Goal: Navigation & Orientation: Find specific page/section

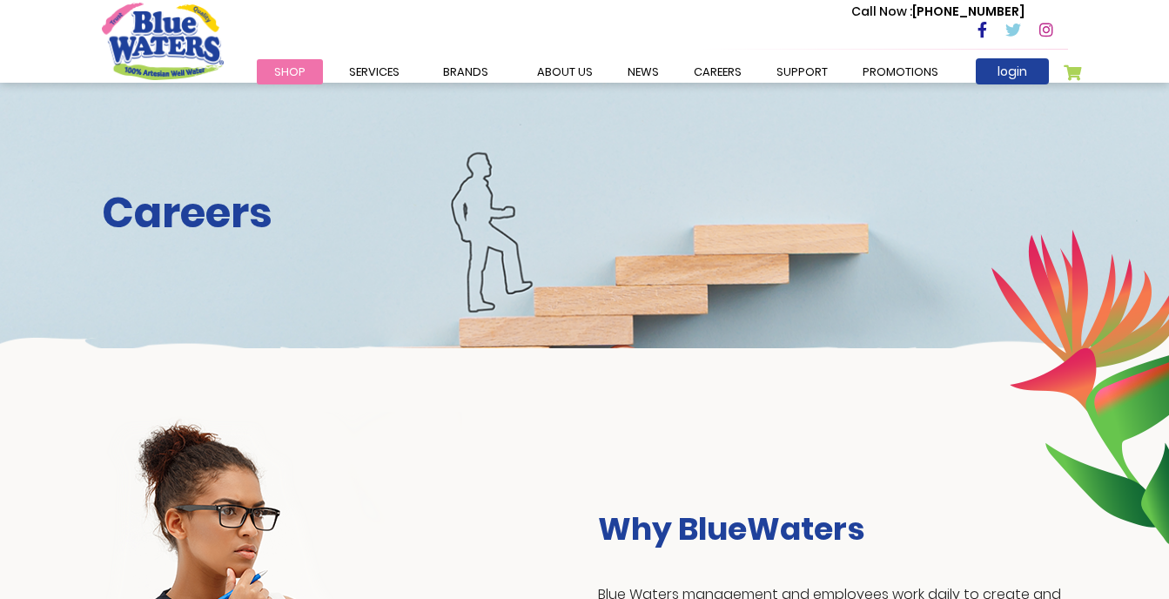
scroll to position [1033, 0]
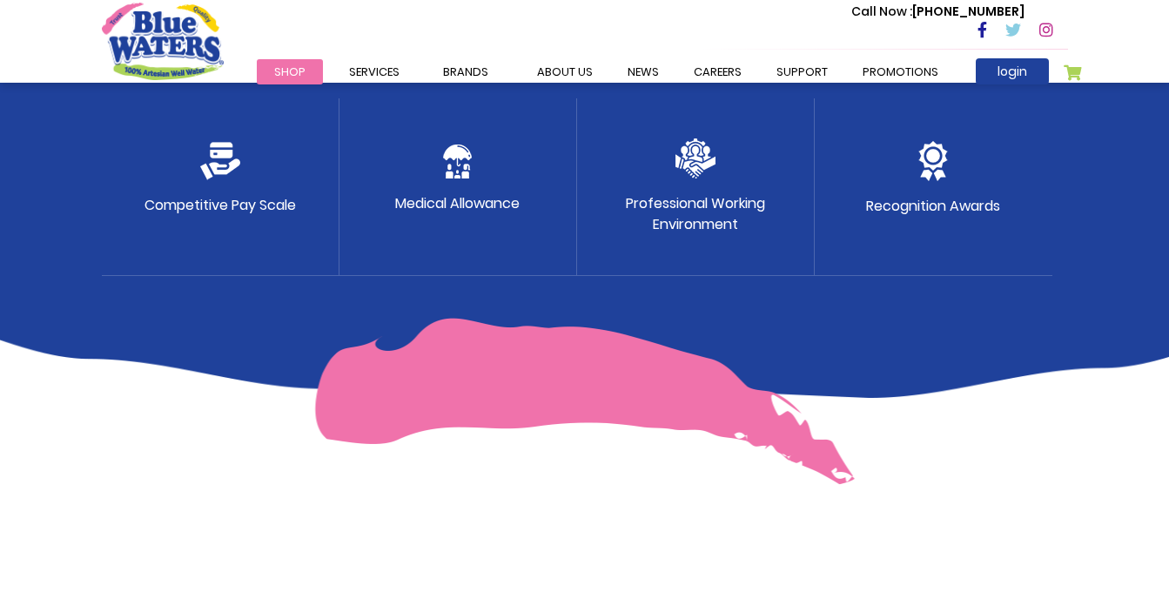
click at [222, 152] on img at bounding box center [220, 161] width 40 height 38
click at [234, 149] on img at bounding box center [220, 161] width 40 height 38
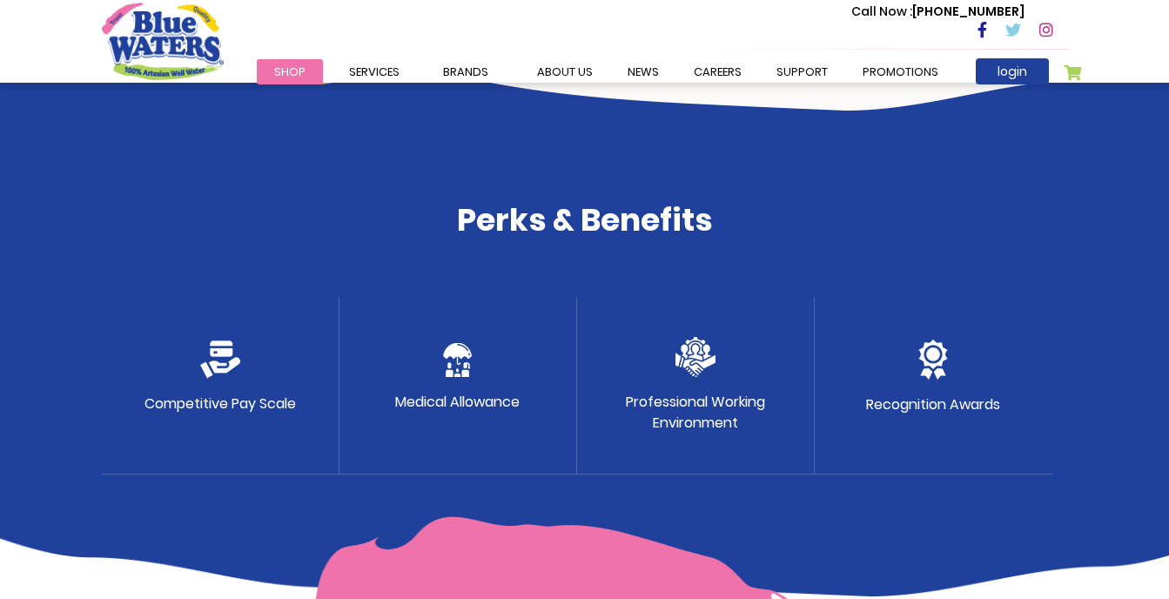
scroll to position [834, 0]
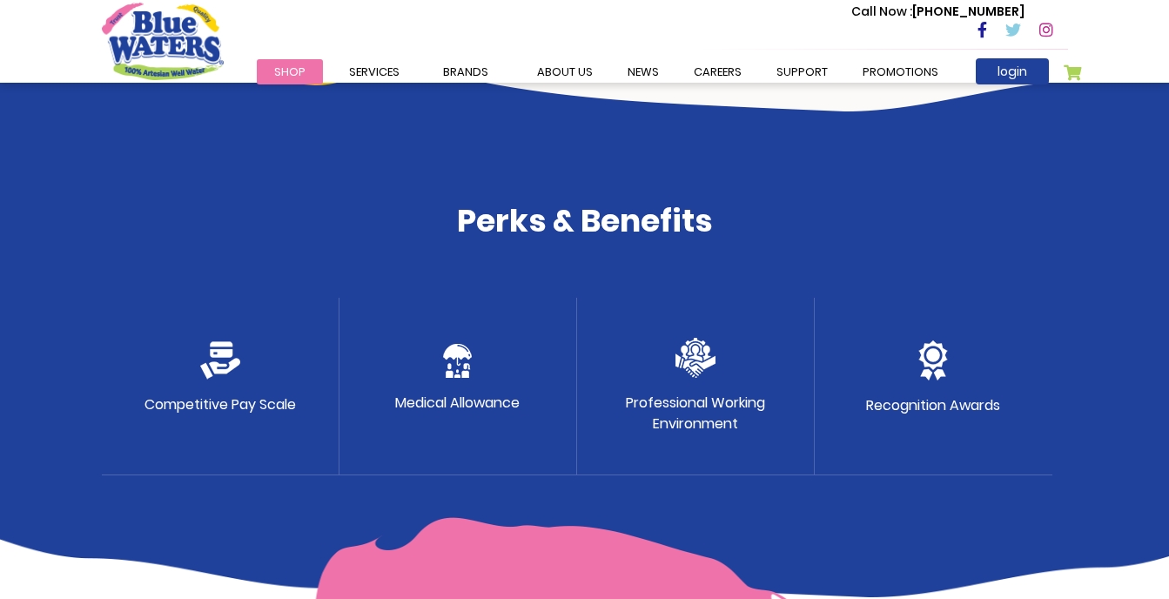
click at [230, 357] on img at bounding box center [220, 360] width 40 height 38
click at [687, 346] on img at bounding box center [695, 358] width 40 height 40
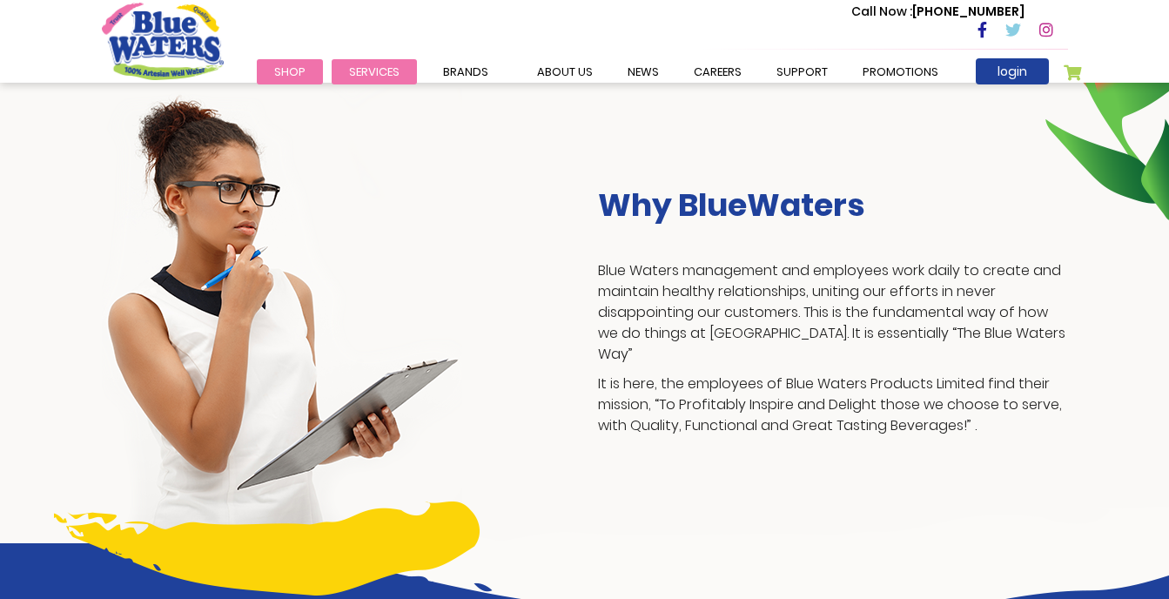
scroll to position [259, 0]
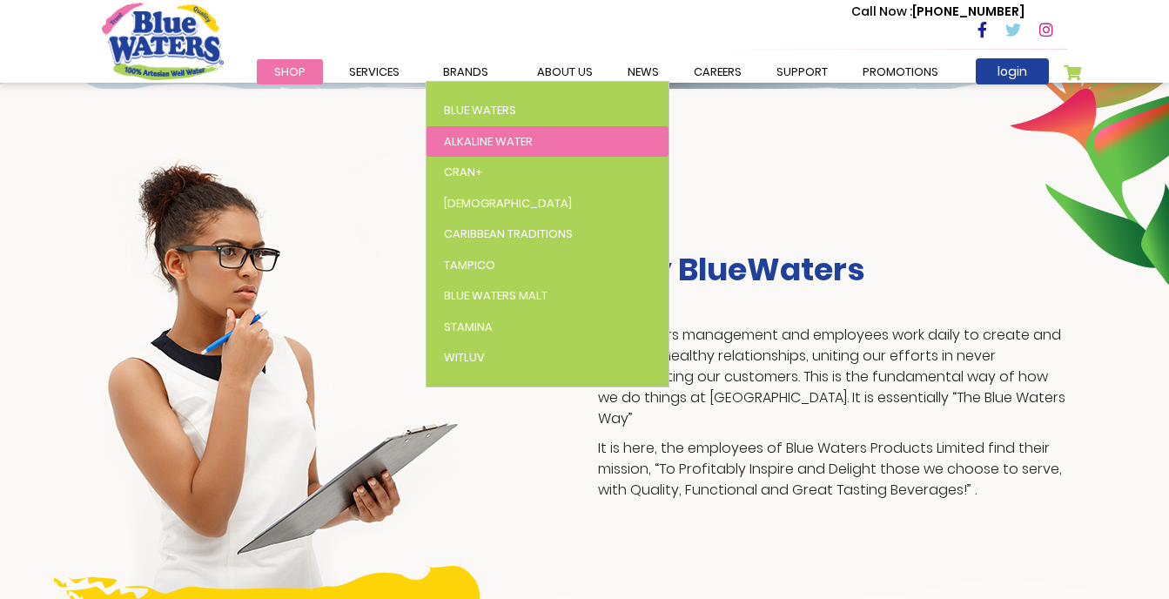
click at [482, 128] on link "Alkaline Water" at bounding box center [547, 141] width 242 height 31
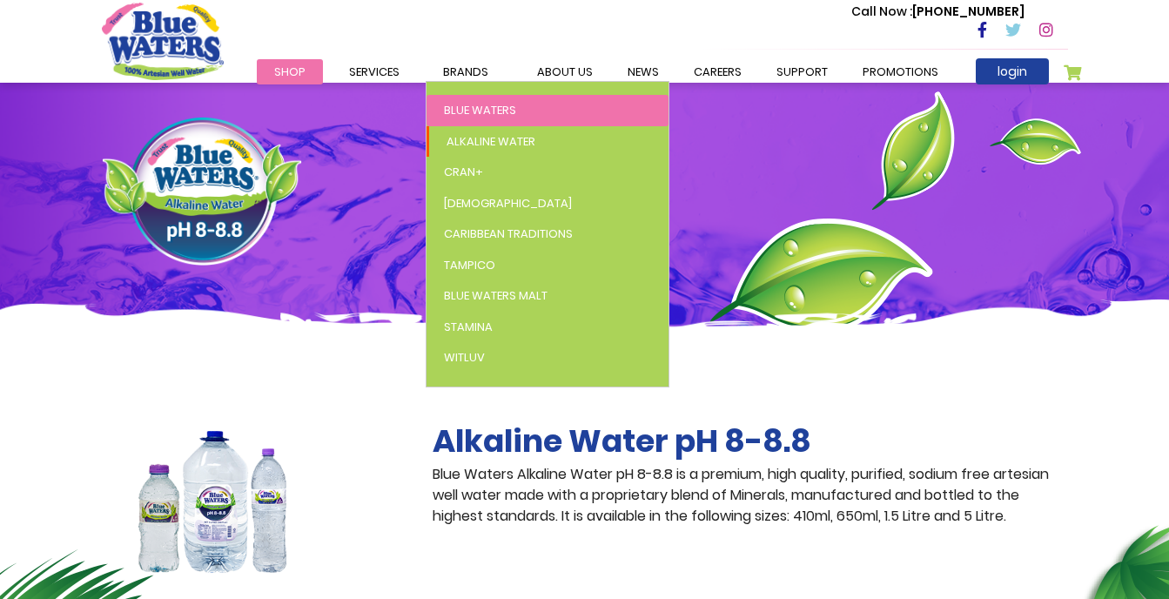
click at [504, 110] on span "Blue Waters" at bounding box center [480, 110] width 72 height 17
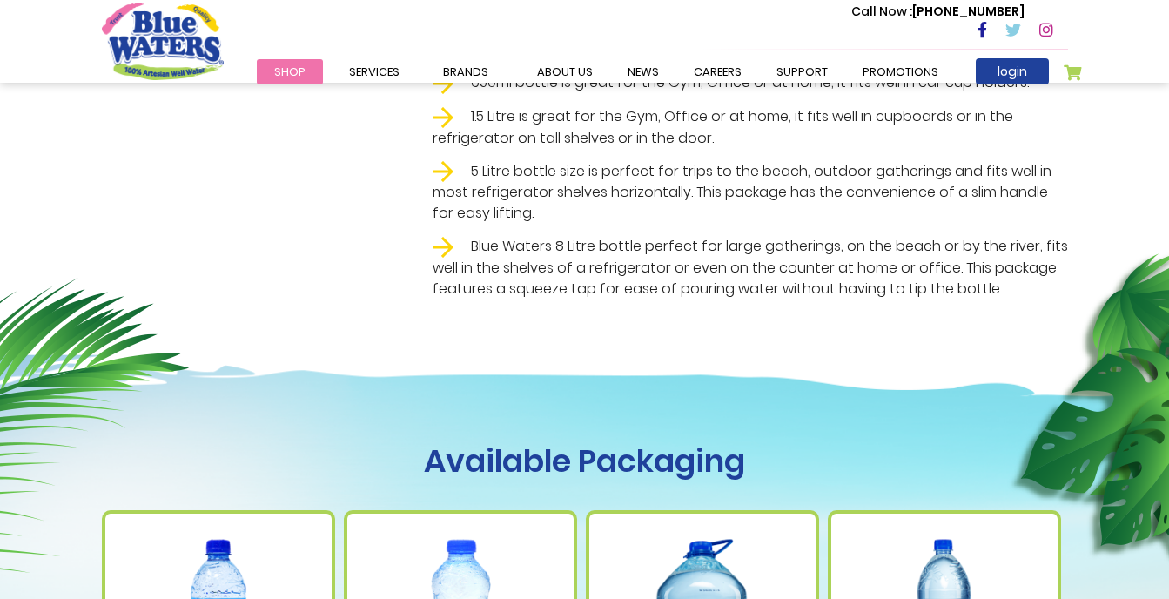
scroll to position [528, 0]
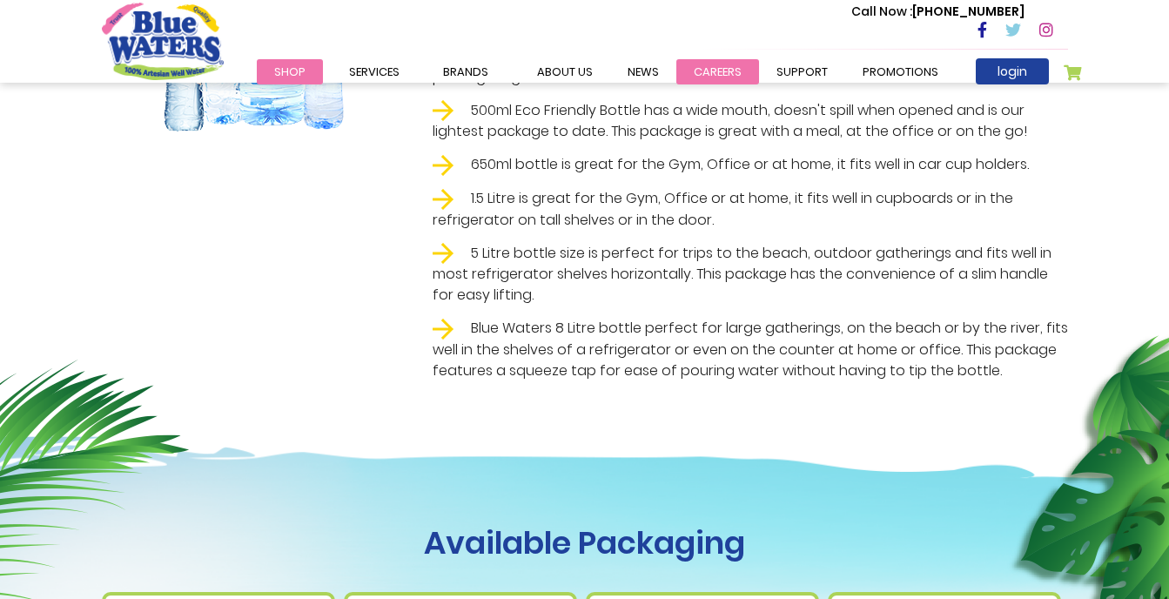
click at [702, 78] on link "careers" at bounding box center [717, 71] width 83 height 25
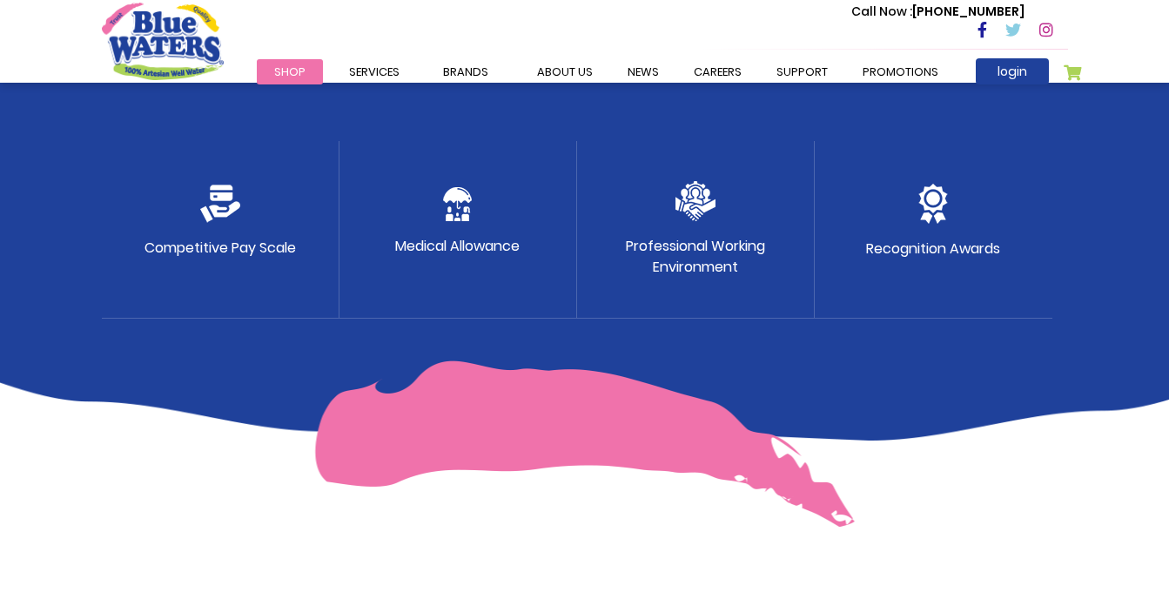
click at [709, 212] on img at bounding box center [695, 201] width 40 height 40
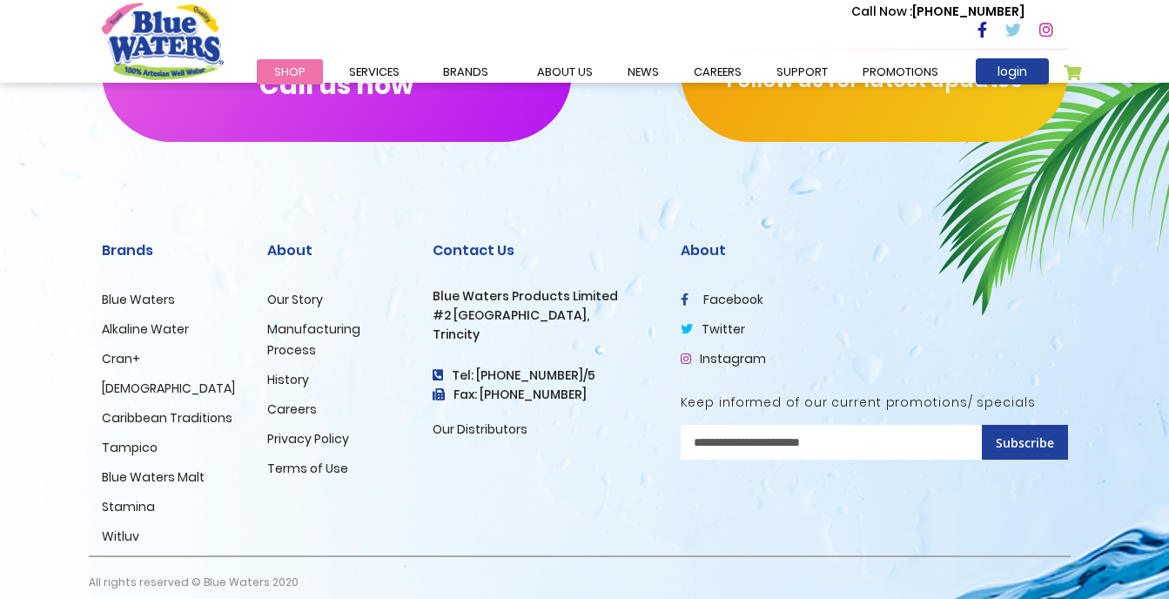
scroll to position [1811, 0]
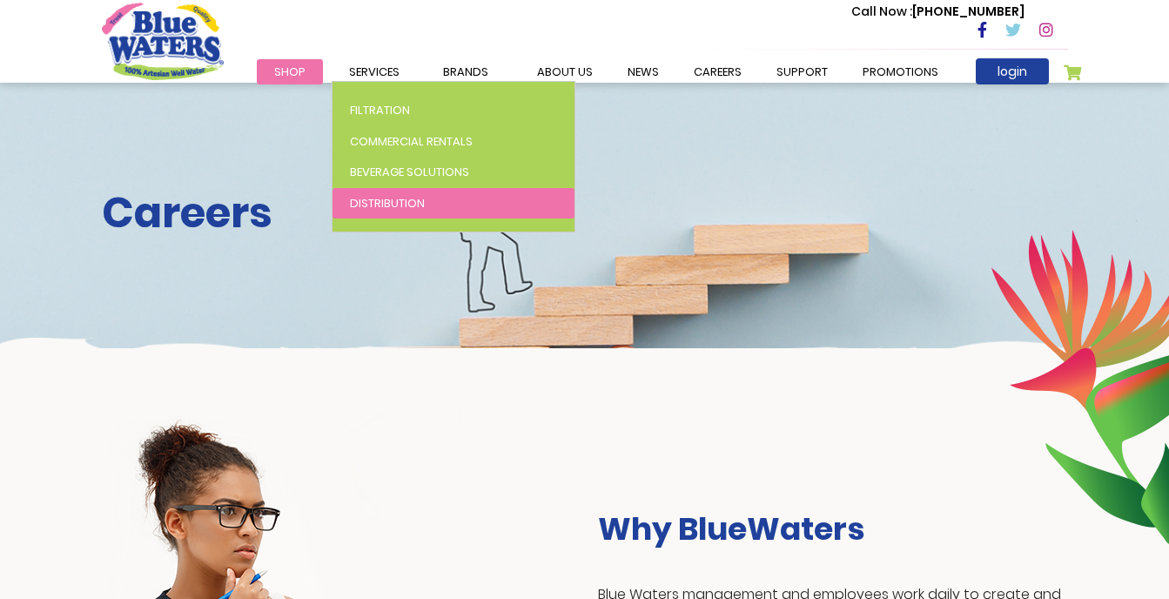
click at [437, 217] on link "Distribution" at bounding box center [453, 203] width 242 height 31
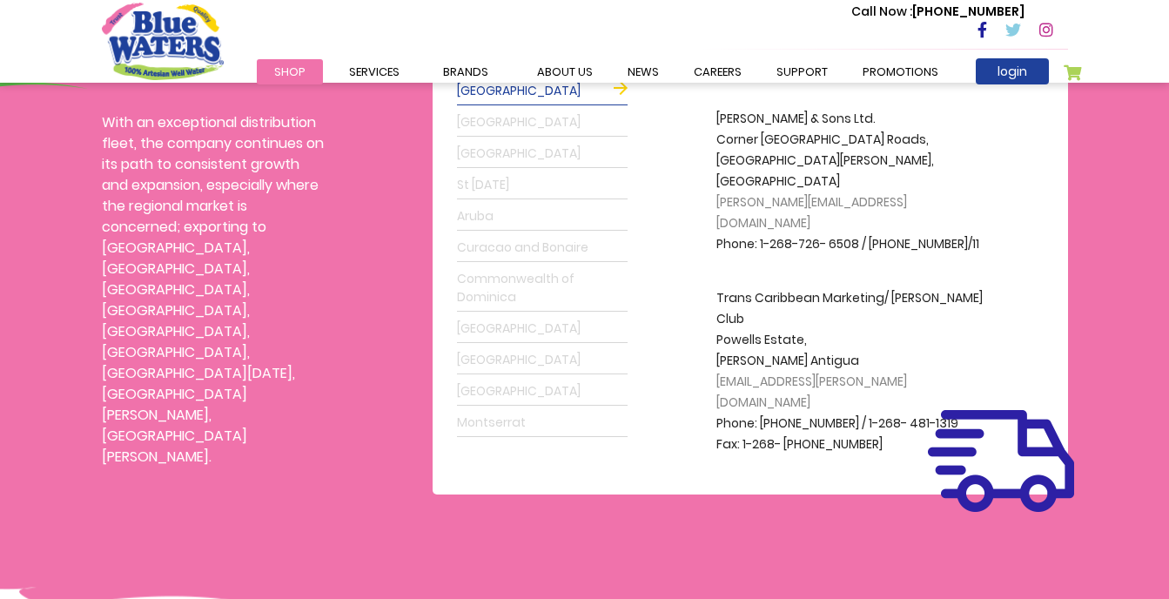
scroll to position [566, 0]
